Goal: Information Seeking & Learning: Learn about a topic

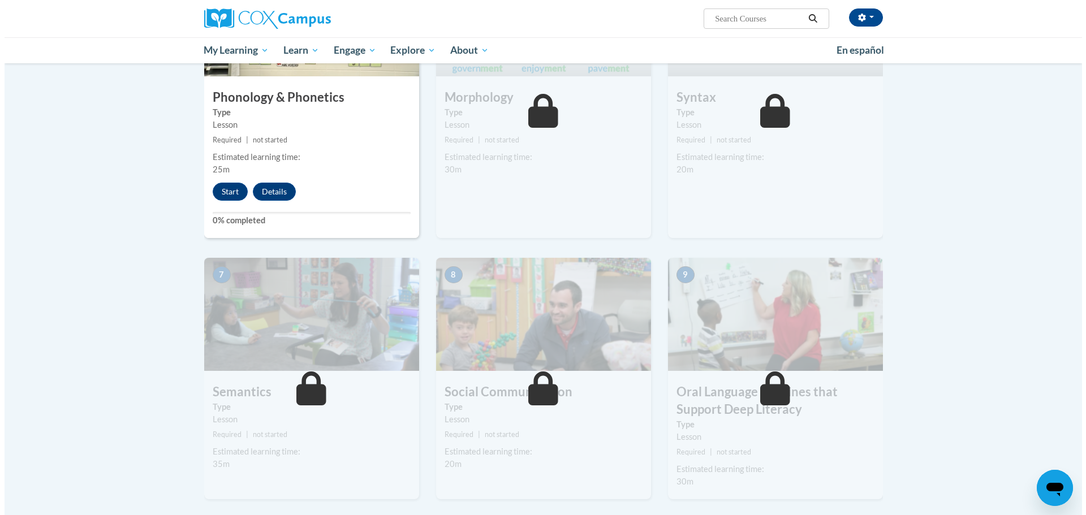
scroll to position [532, 0]
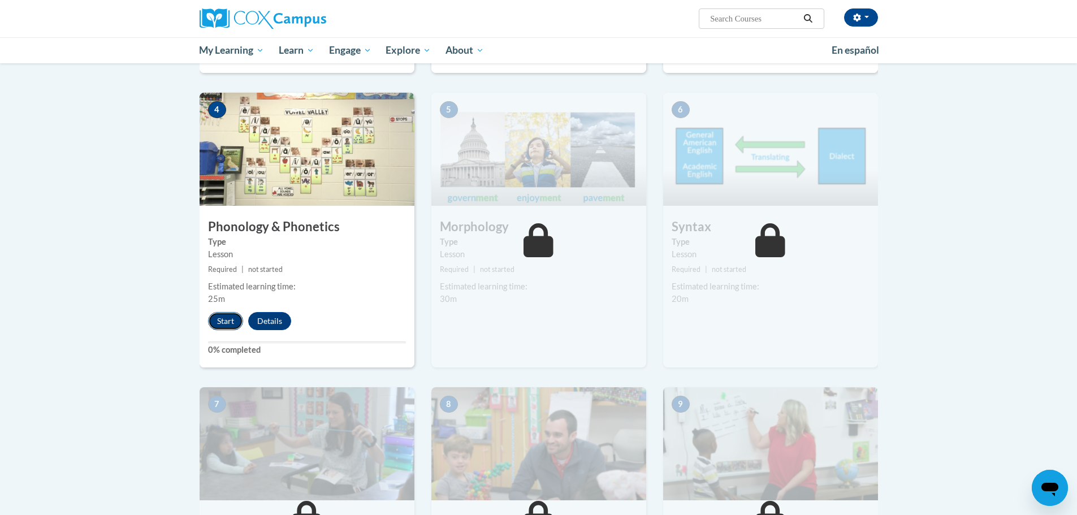
click at [236, 321] on button "Start" at bounding box center [225, 321] width 35 height 18
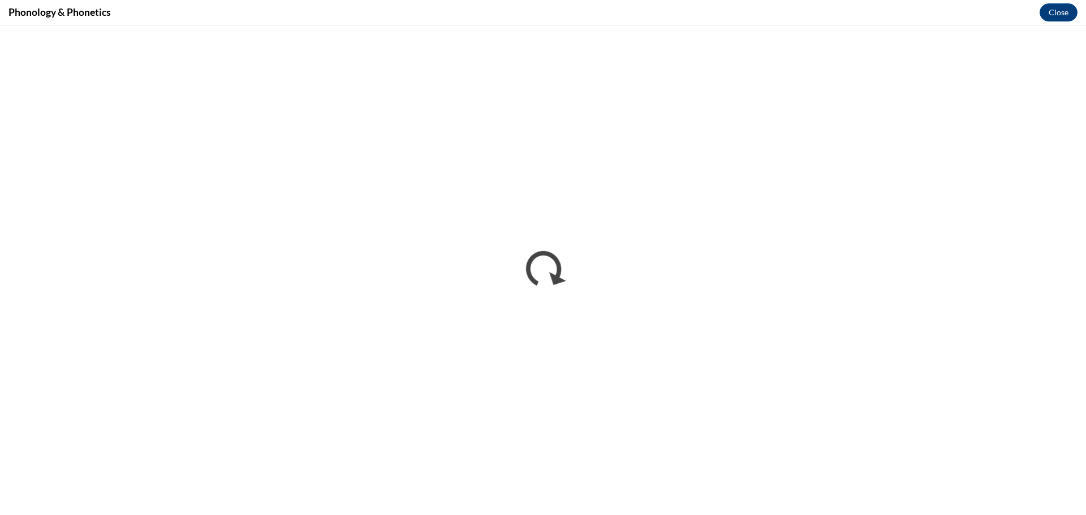
scroll to position [0, 0]
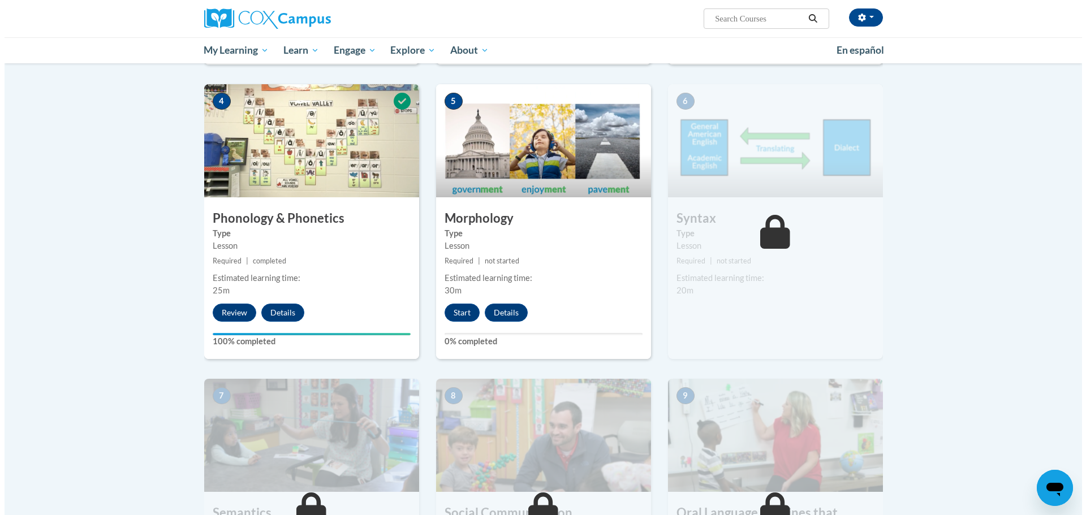
scroll to position [694, 0]
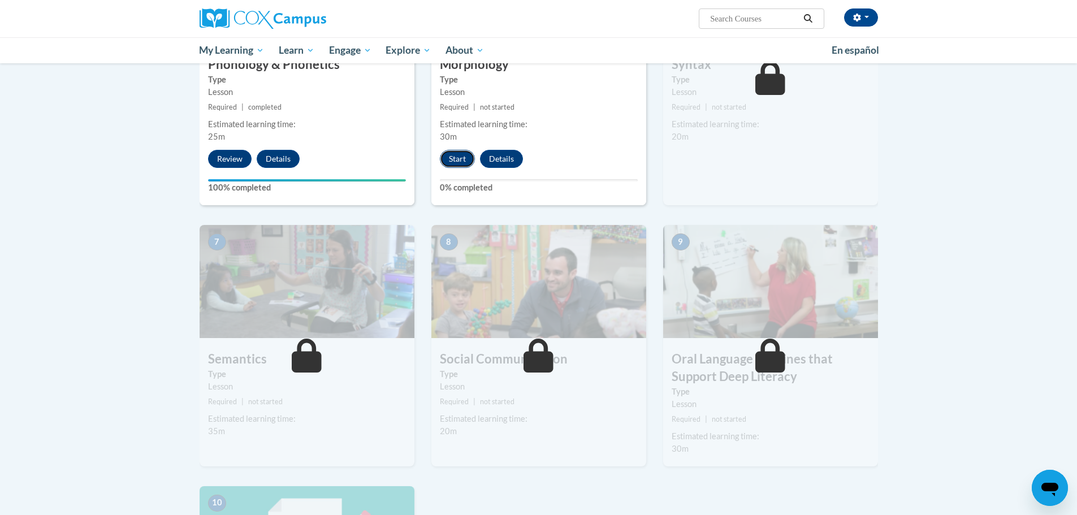
click at [454, 160] on button "Start" at bounding box center [457, 159] width 35 height 18
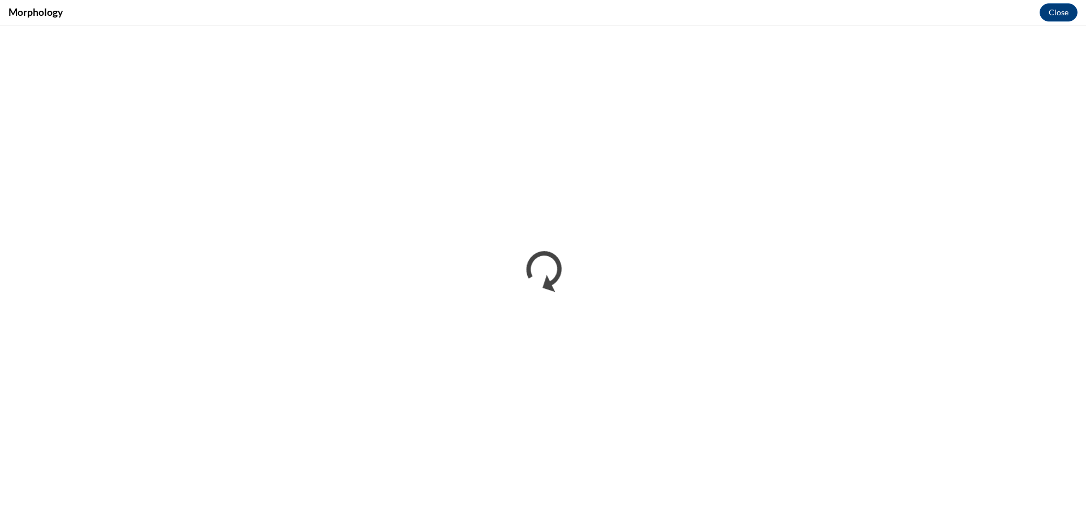
scroll to position [0, 0]
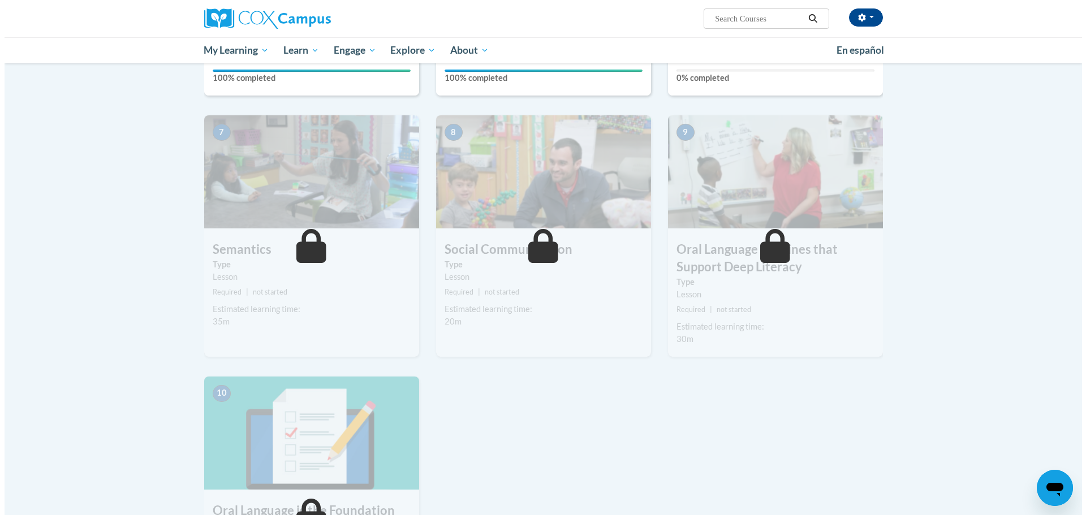
scroll to position [676, 0]
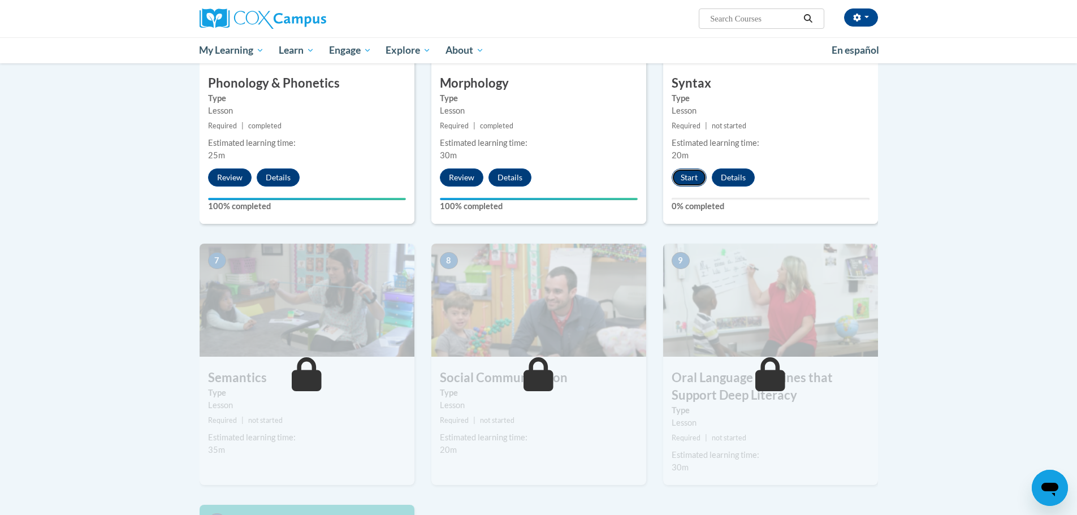
click at [698, 176] on button "Start" at bounding box center [689, 178] width 35 height 18
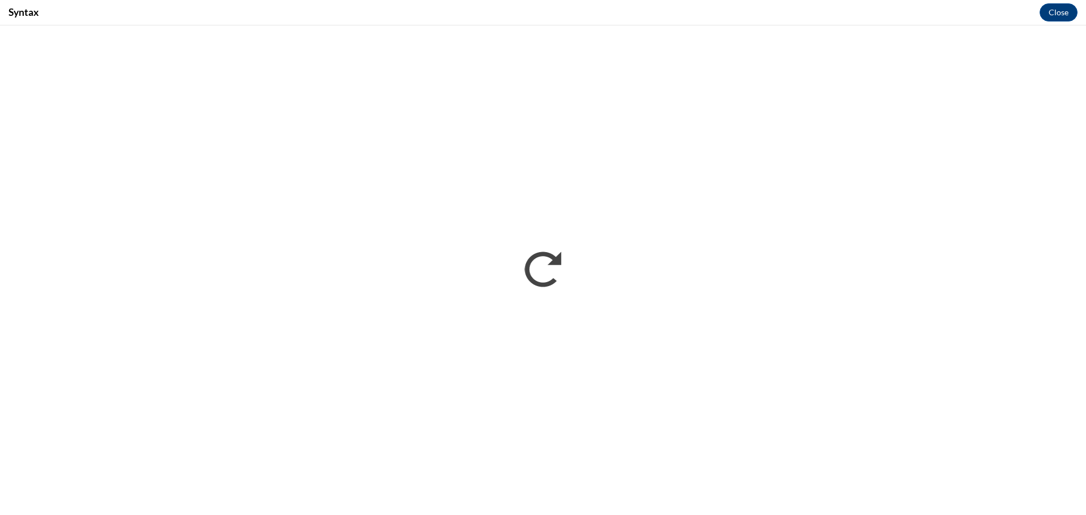
scroll to position [0, 0]
